Goal: Task Accomplishment & Management: Use online tool/utility

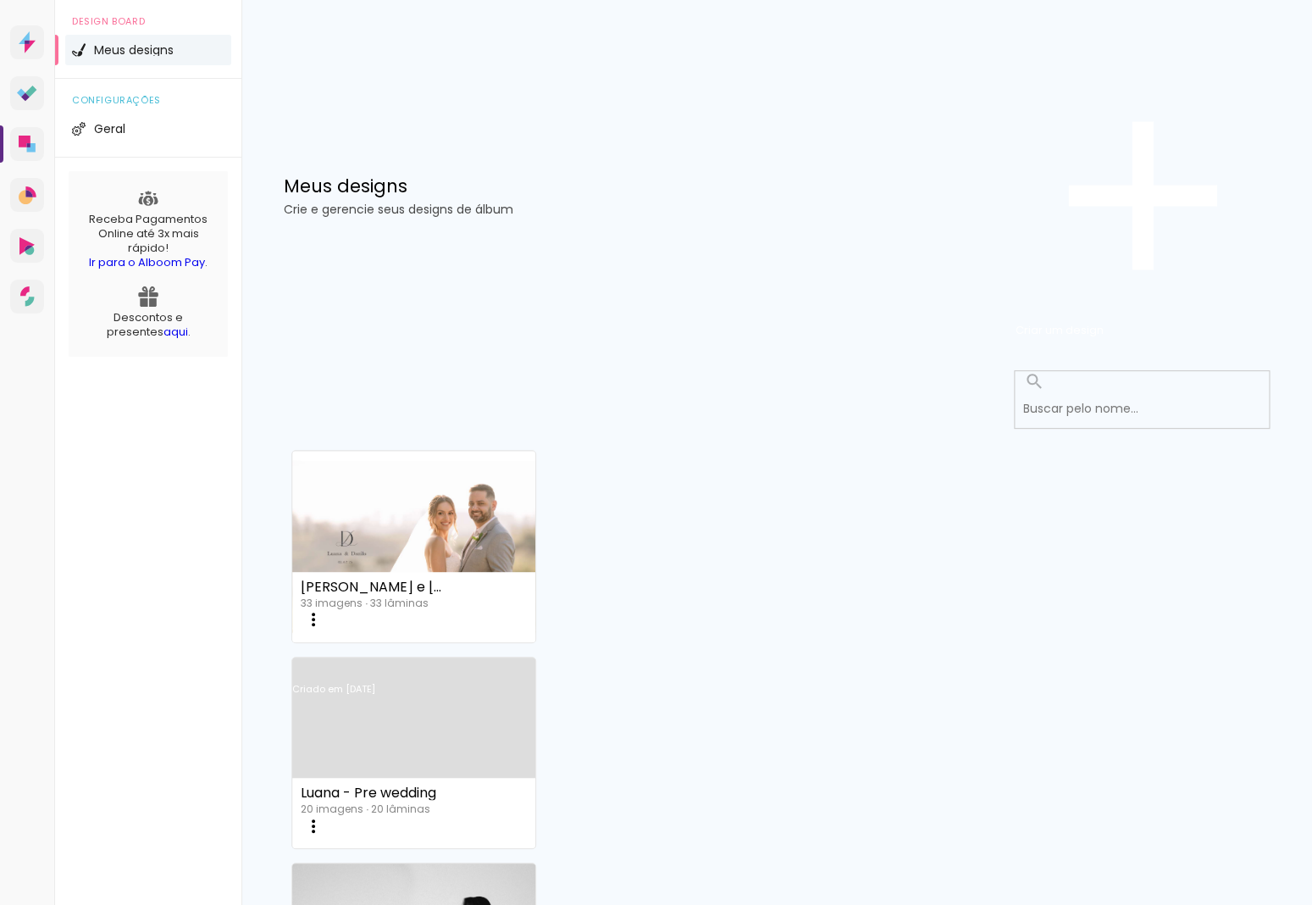
click at [535, 663] on link "Criado em [DATE]" at bounding box center [413, 711] width 243 height 96
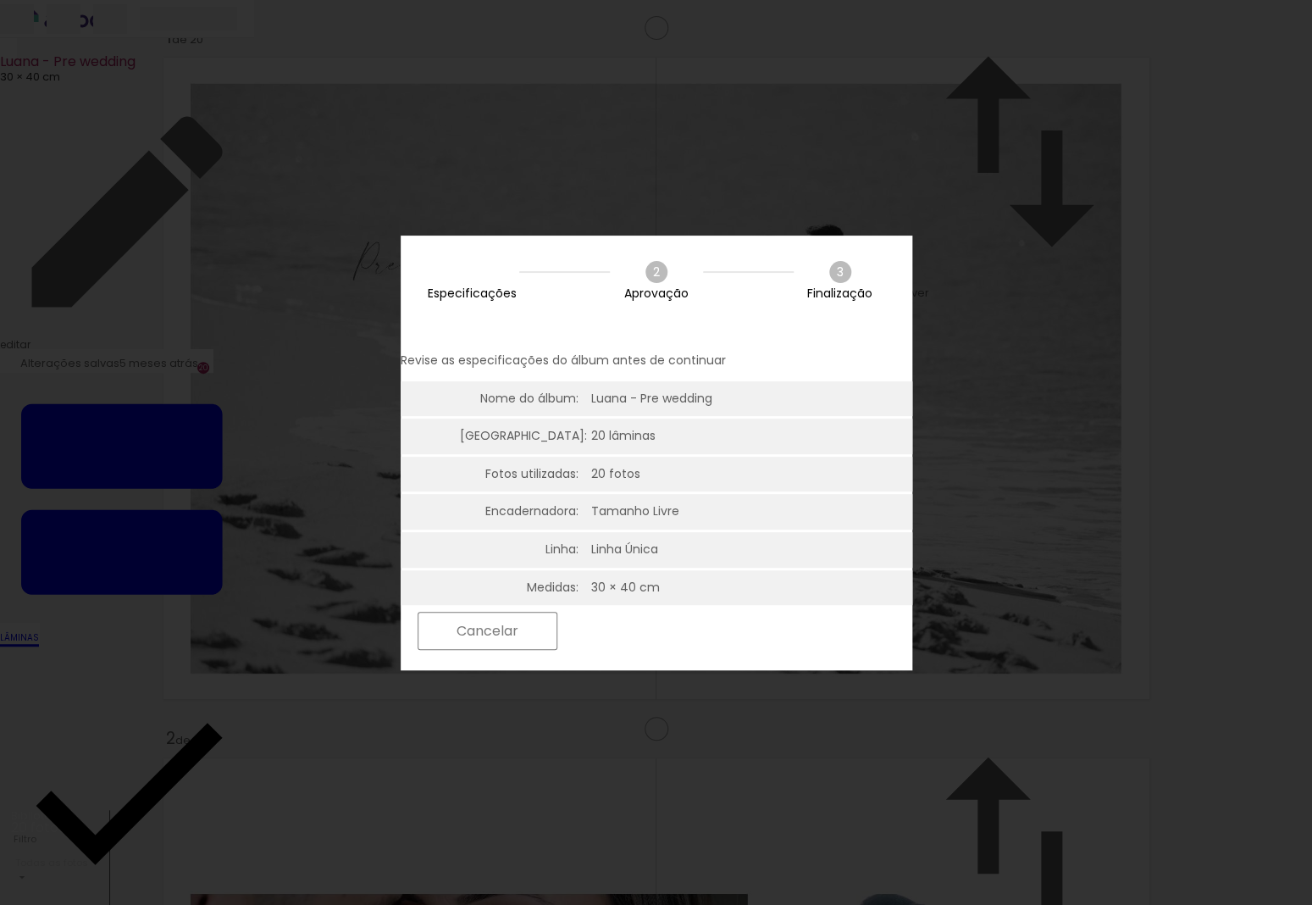
click at [0, 0] on slot "Próximo" at bounding box center [0, 0] width 0 height 0
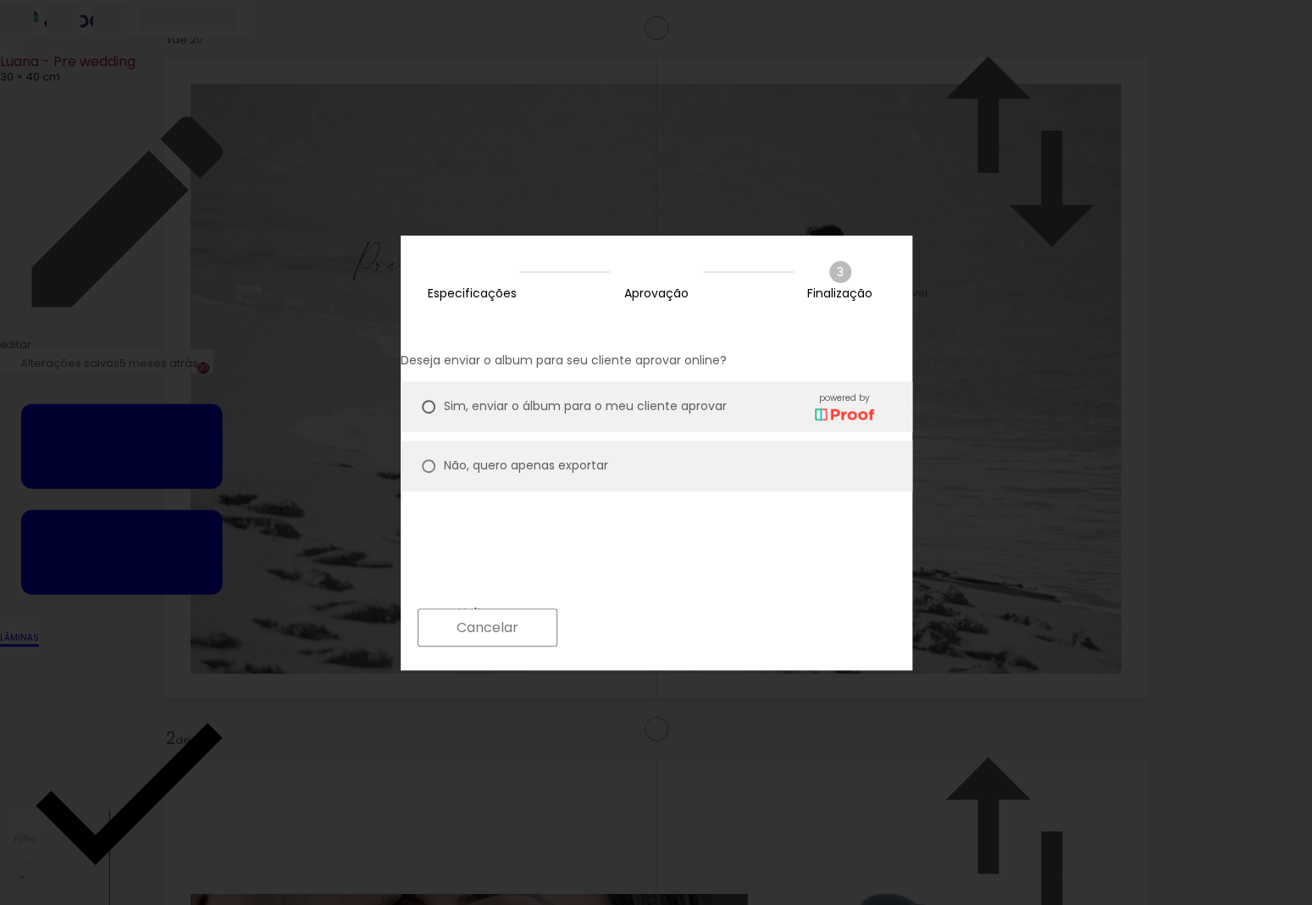
click at [696, 639] on paper-button "Próximo" at bounding box center [631, 627] width 130 height 36
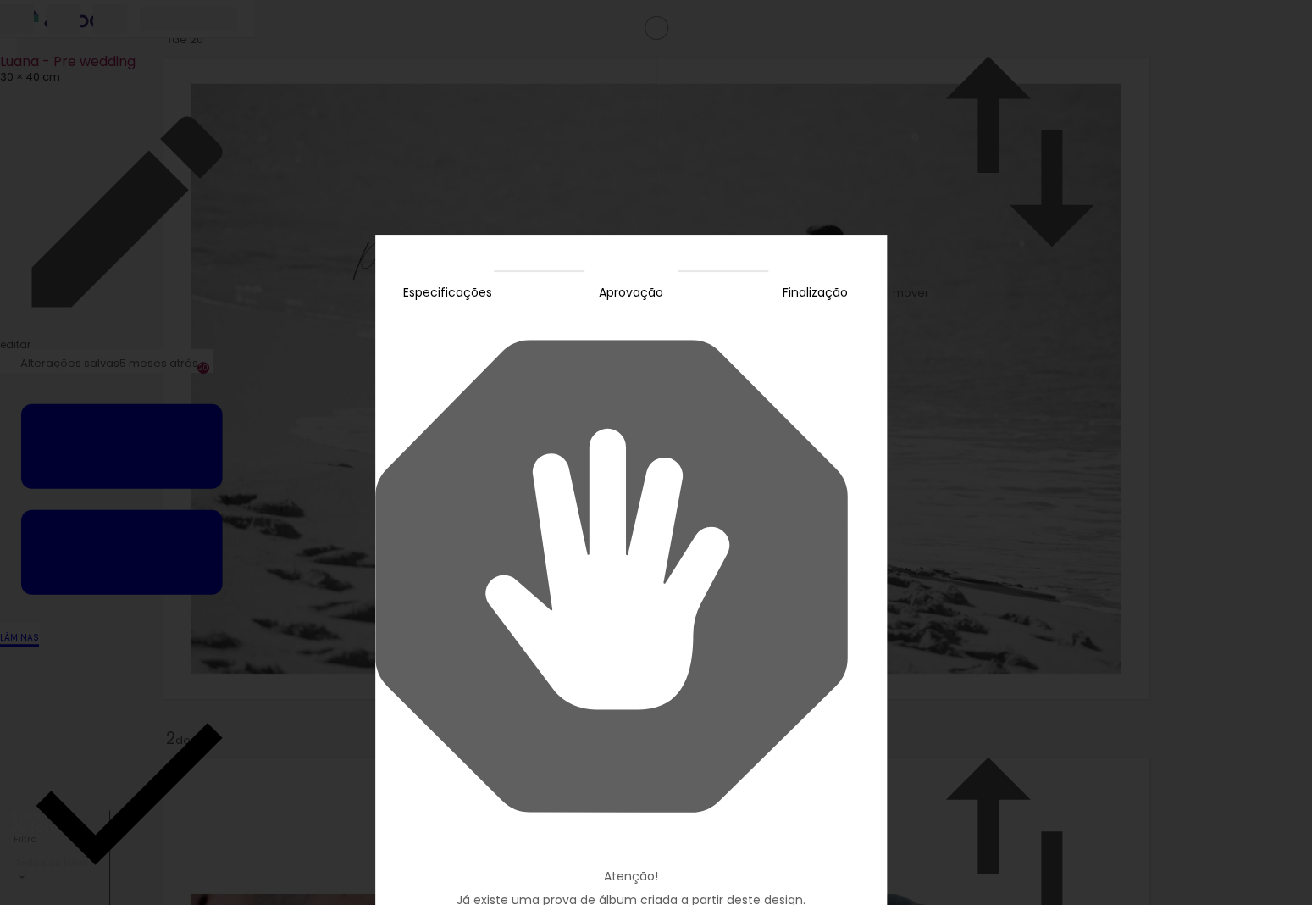
click at [0, 0] on slot "Continuar" at bounding box center [0, 0] width 0 height 0
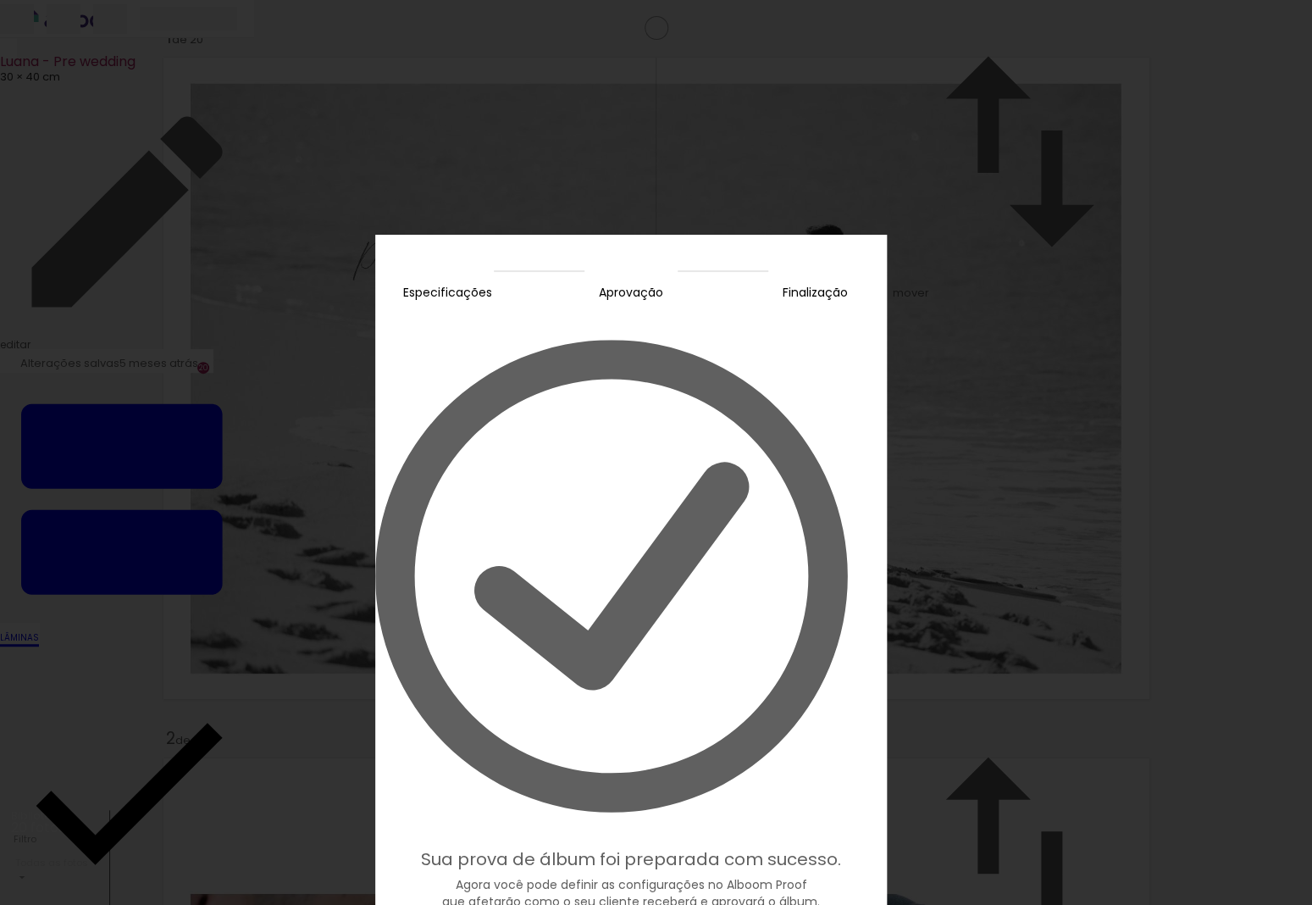
click at [0, 0] on slot "Editar prova" at bounding box center [0, 0] width 0 height 0
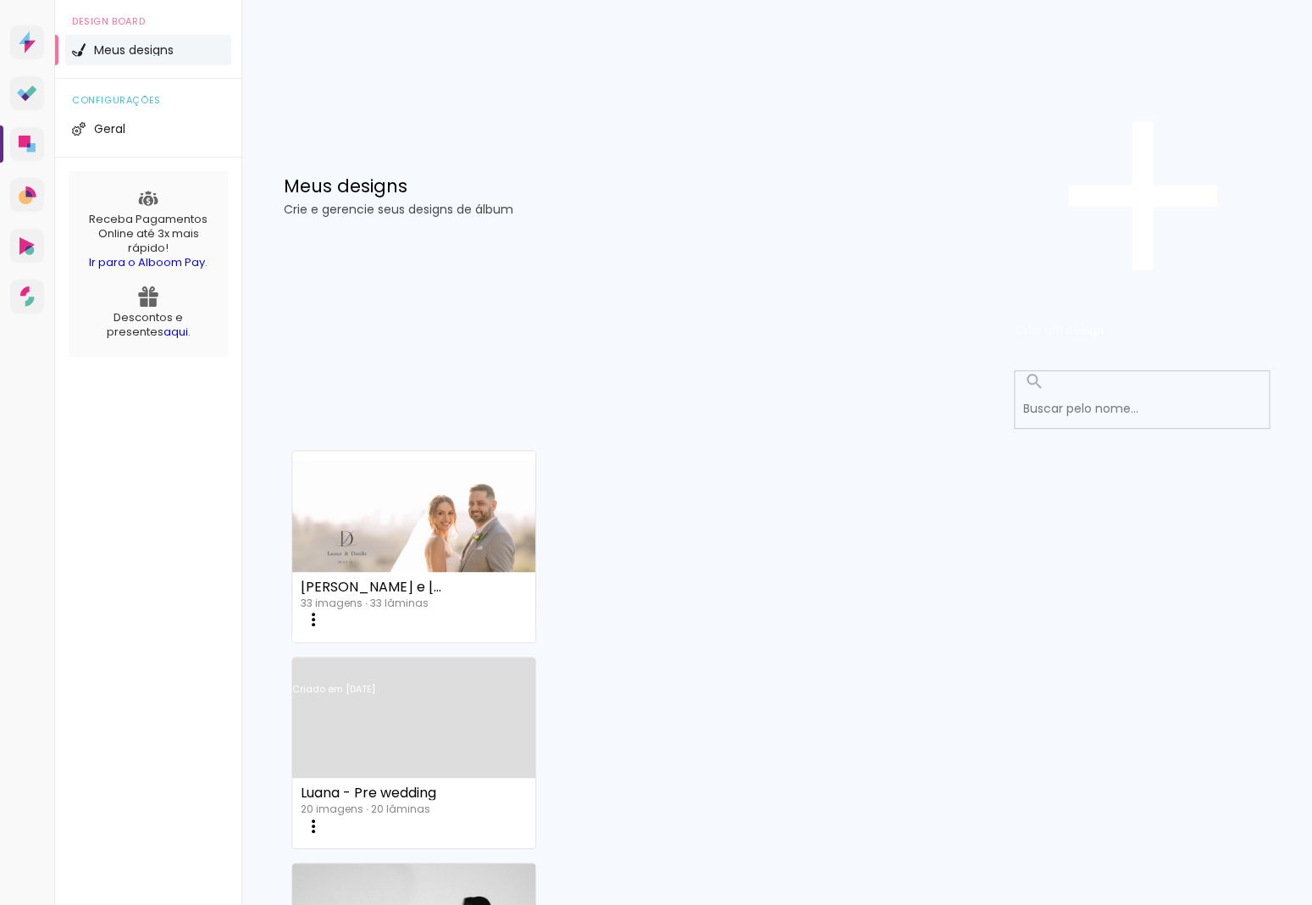
click at [535, 663] on link "Criado em [DATE]" at bounding box center [413, 711] width 243 height 96
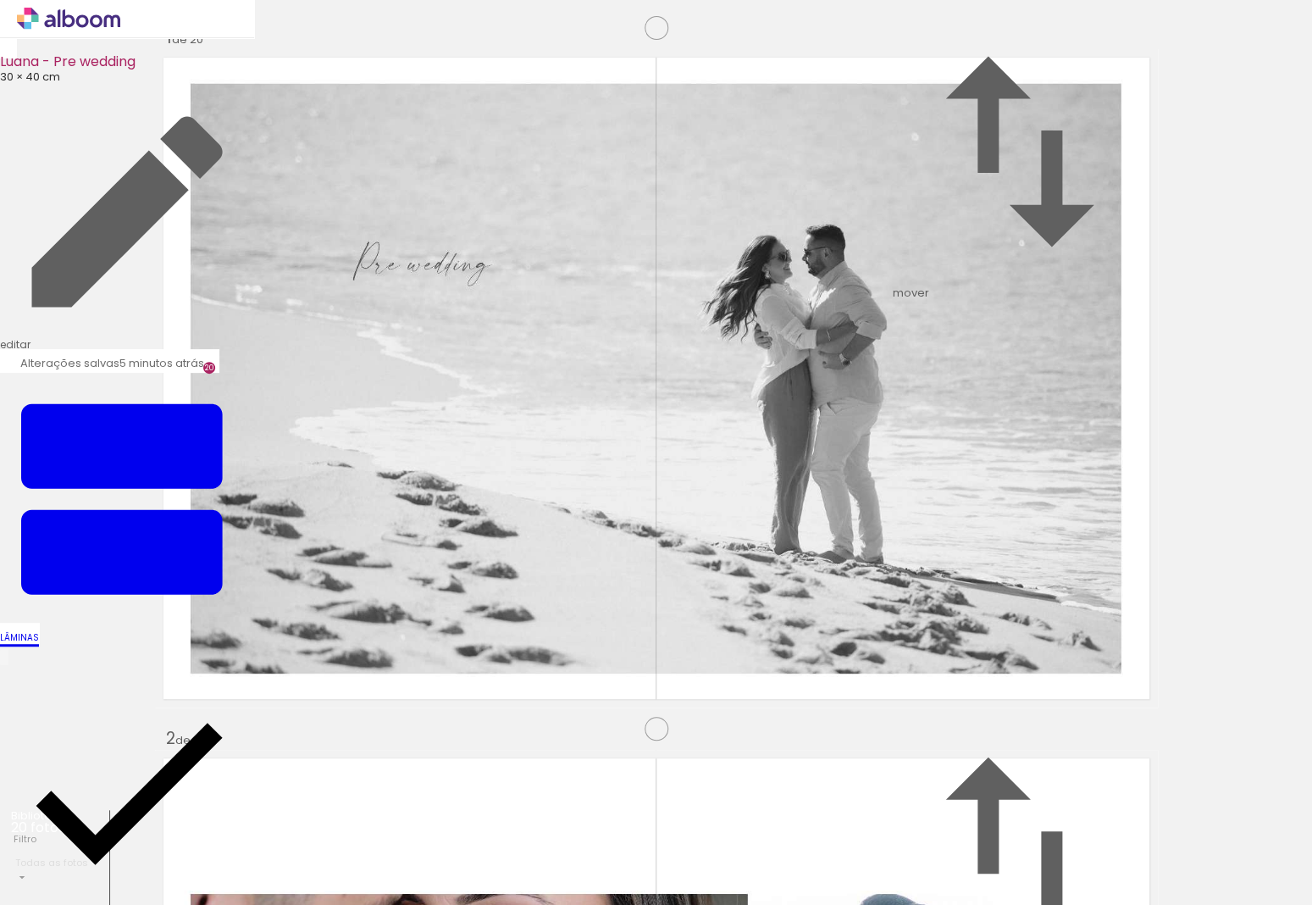
scroll to position [9033, 0]
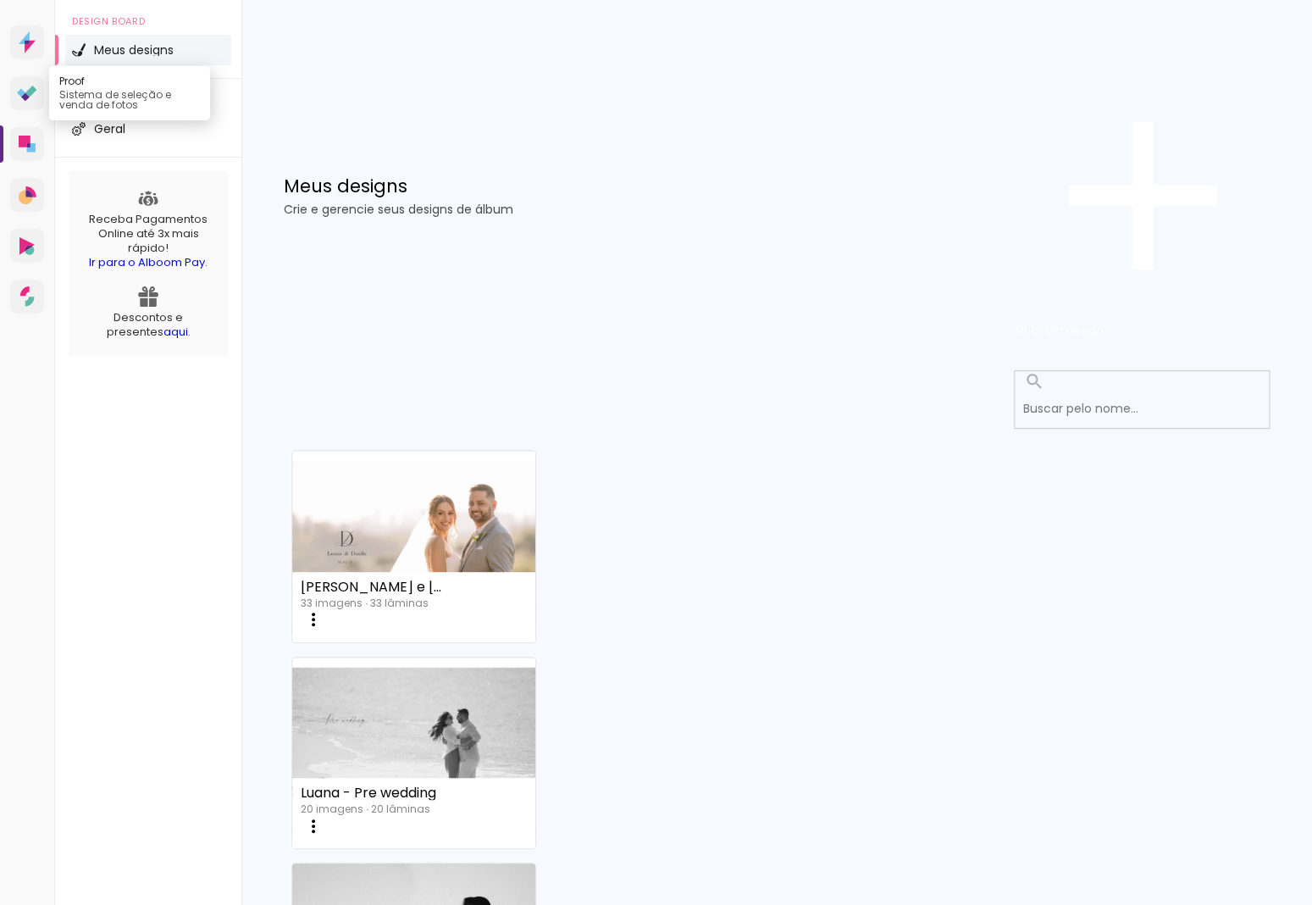
click at [30, 97] on icon at bounding box center [30, 91] width 11 height 11
